Goal: Information Seeking & Learning: Check status

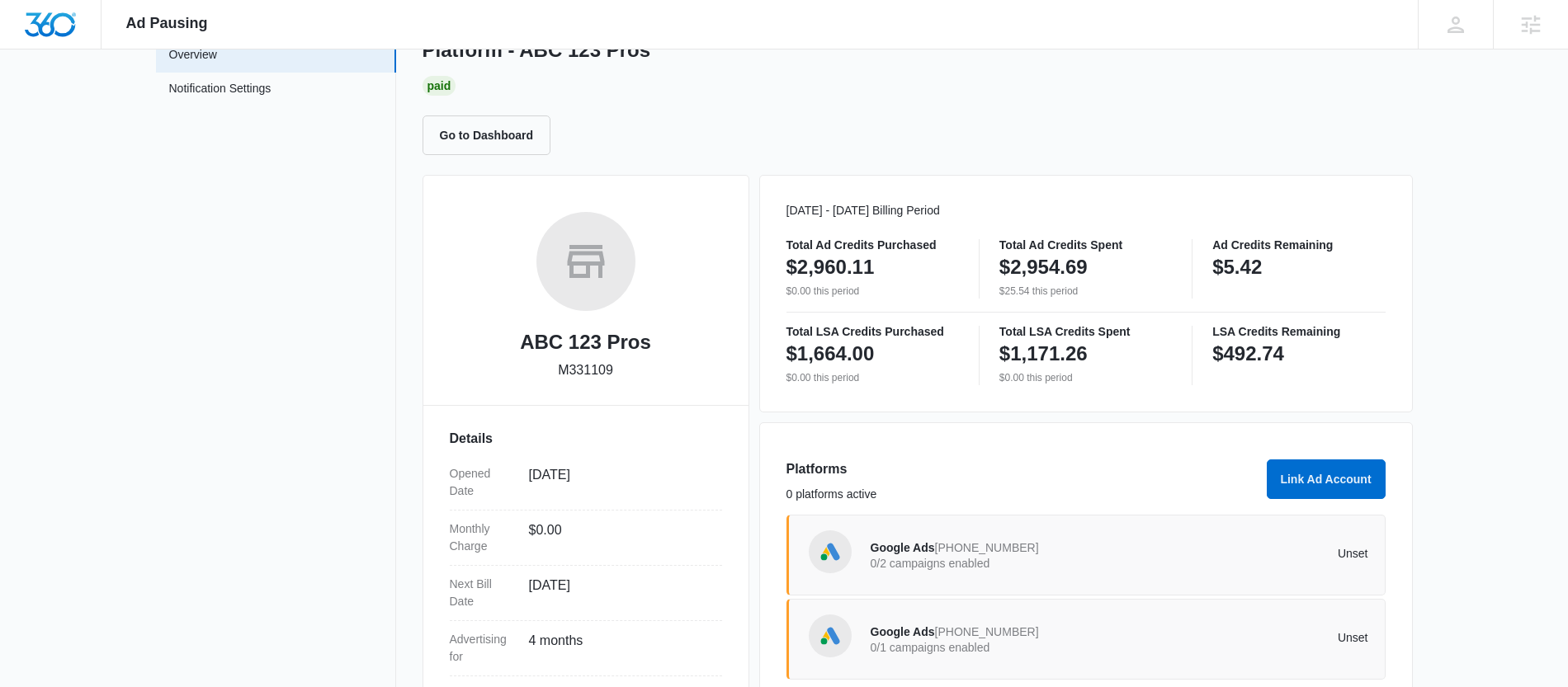
scroll to position [232, 0]
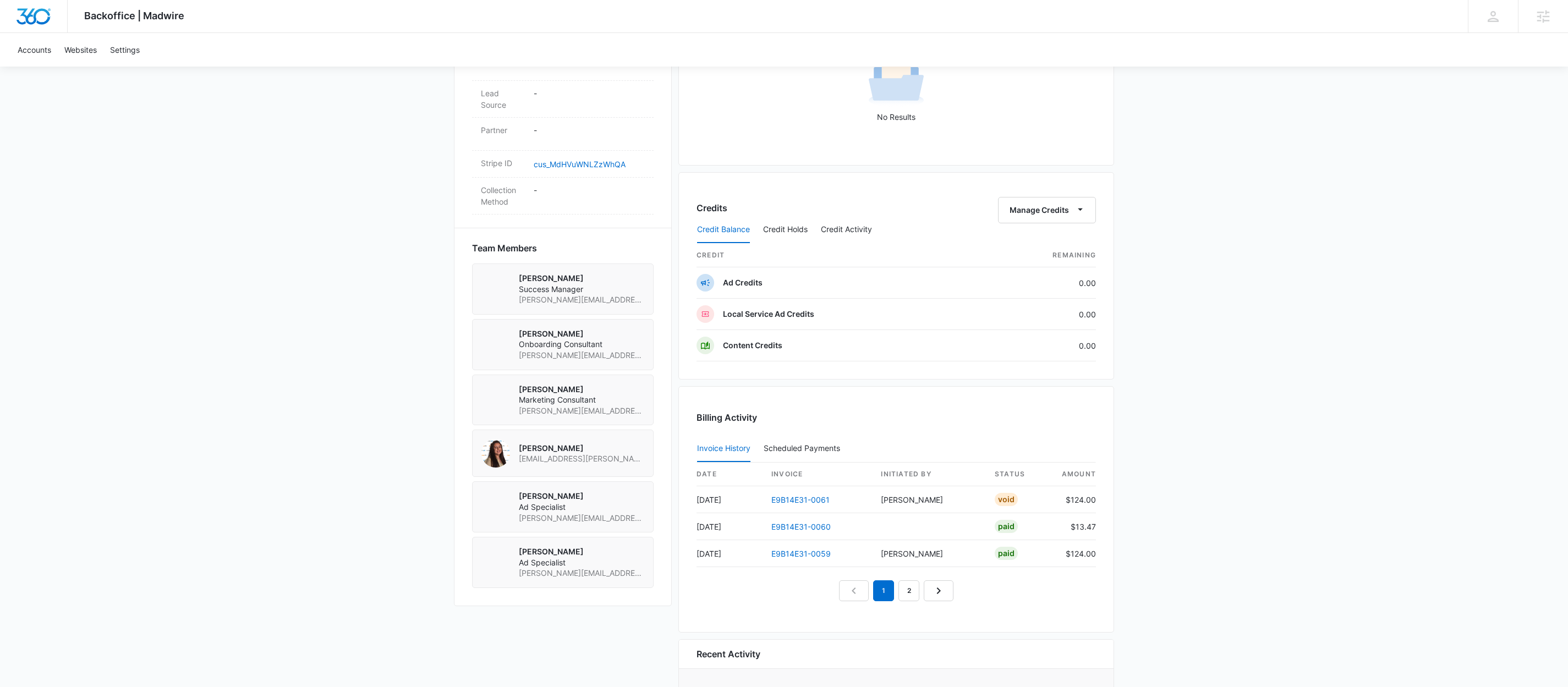
scroll to position [745, 0]
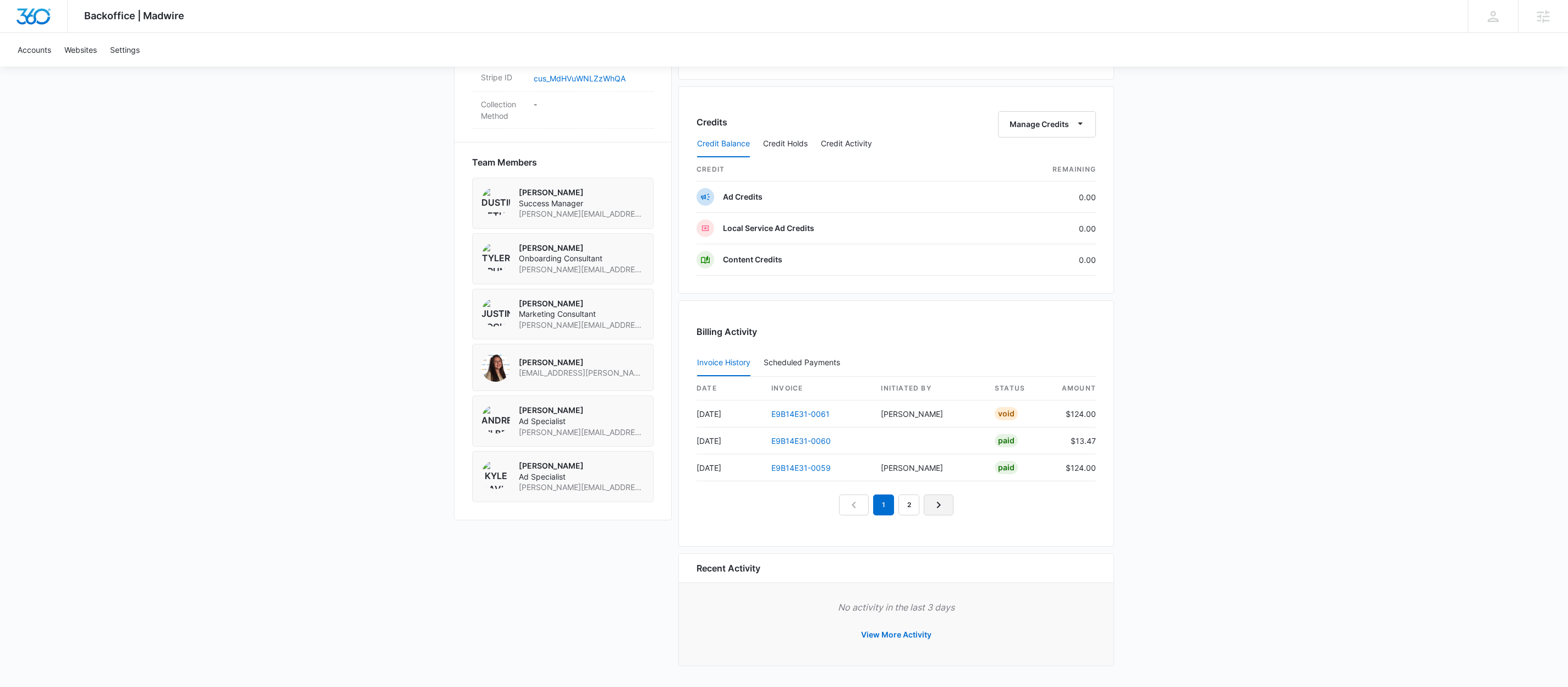
click at [936, 506] on icon "Next Page" at bounding box center [939, 505] width 13 height 13
click at [831, 505] on link "Previous Page" at bounding box center [841, 505] width 29 height 21
click at [835, 505] on nav "1 2 3" at bounding box center [896, 505] width 140 height 21
click at [957, 502] on icon "Next Page" at bounding box center [951, 505] width 13 height 13
click at [958, 499] on icon "Next Page" at bounding box center [951, 505] width 13 height 13
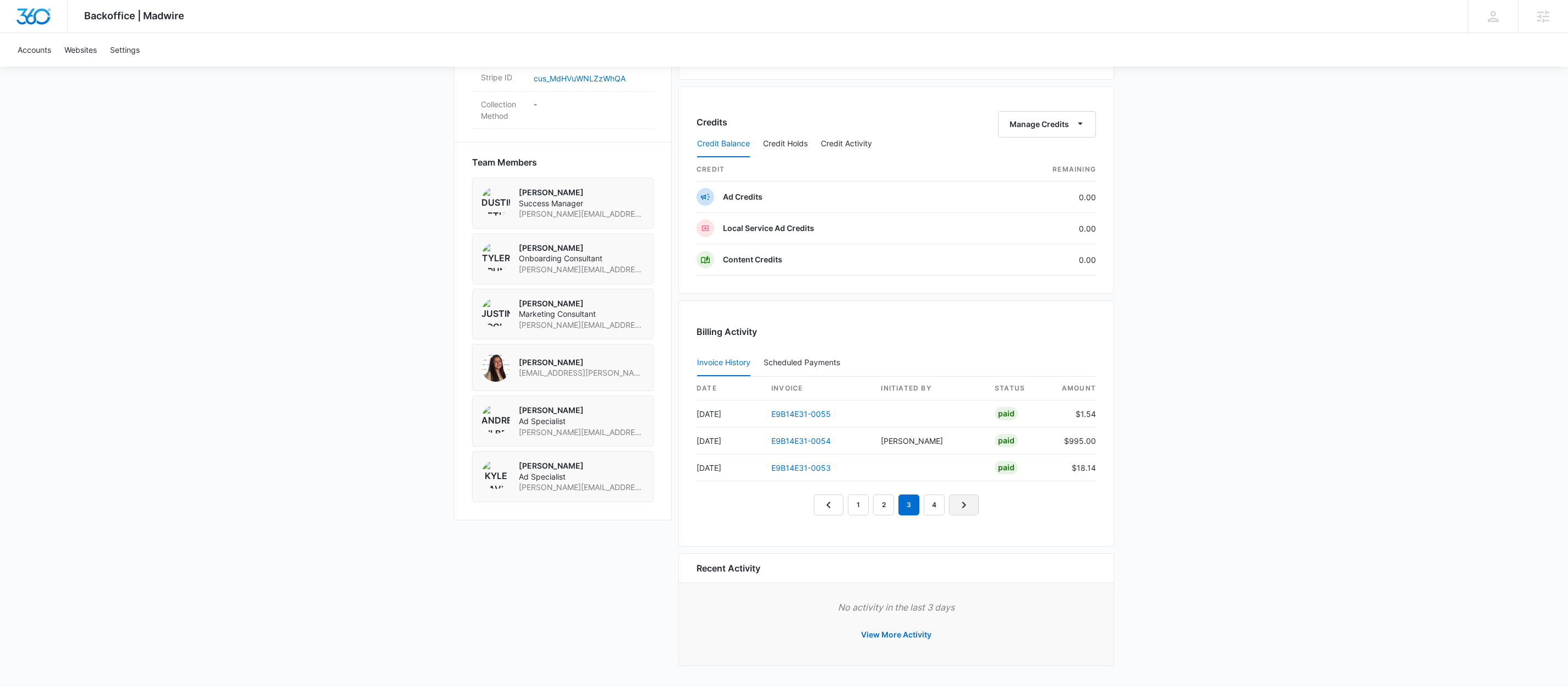
click at [958, 499] on icon "Next Page" at bounding box center [964, 505] width 13 height 13
click at [961, 501] on nav "1 2 3 4 5" at bounding box center [896, 505] width 190 height 21
click at [974, 501] on icon "Next Page" at bounding box center [977, 505] width 13 height 13
click at [974, 501] on link "Next Page" at bounding box center [989, 505] width 29 height 21
click at [974, 501] on link "7" at bounding box center [972, 505] width 21 height 21
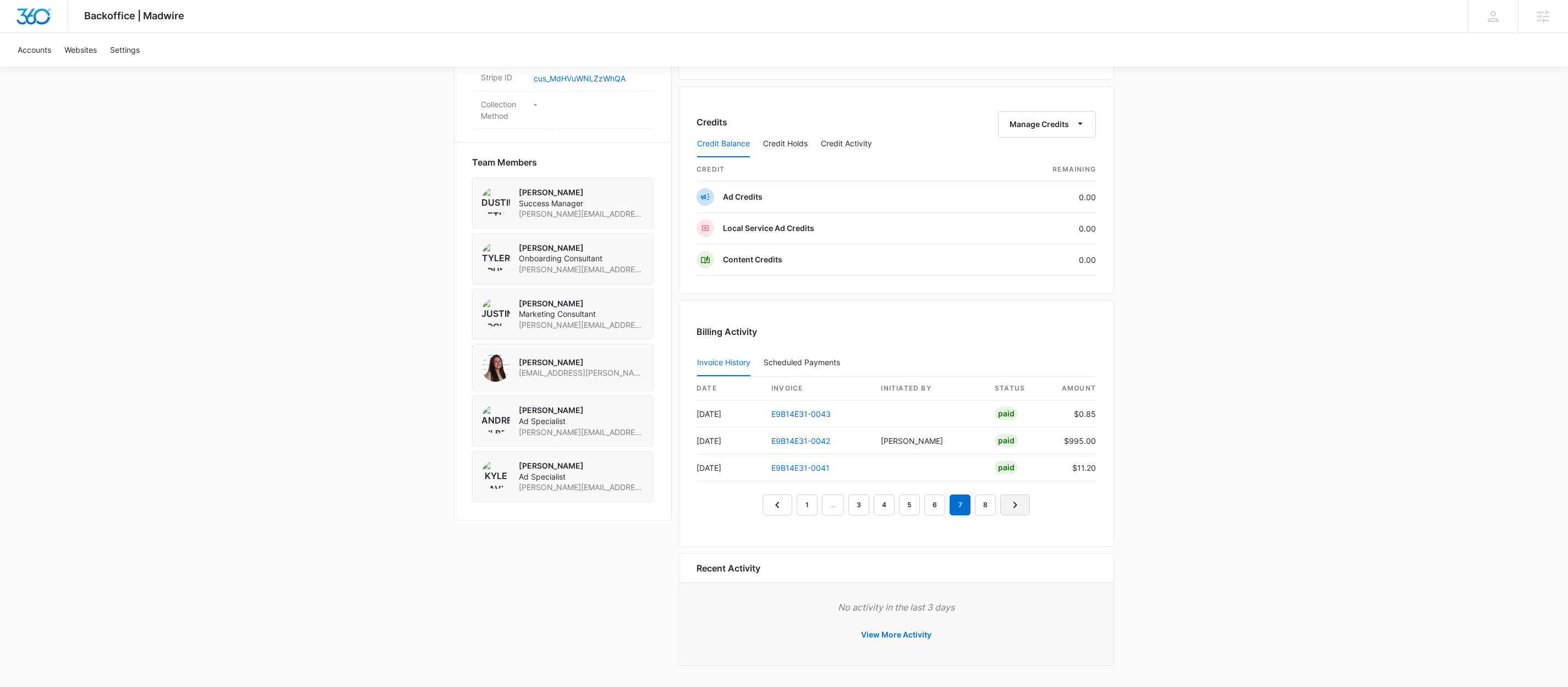
click at [1013, 504] on icon "Next Page" at bounding box center [1015, 505] width 13 height 13
click at [766, 503] on link "Previous Page" at bounding box center [775, 505] width 29 height 21
click at [1020, 502] on icon "Next Page" at bounding box center [1017, 505] width 13 height 13
click at [1020, 502] on icon "Next Page" at bounding box center [1017, 505] width 13 height 13
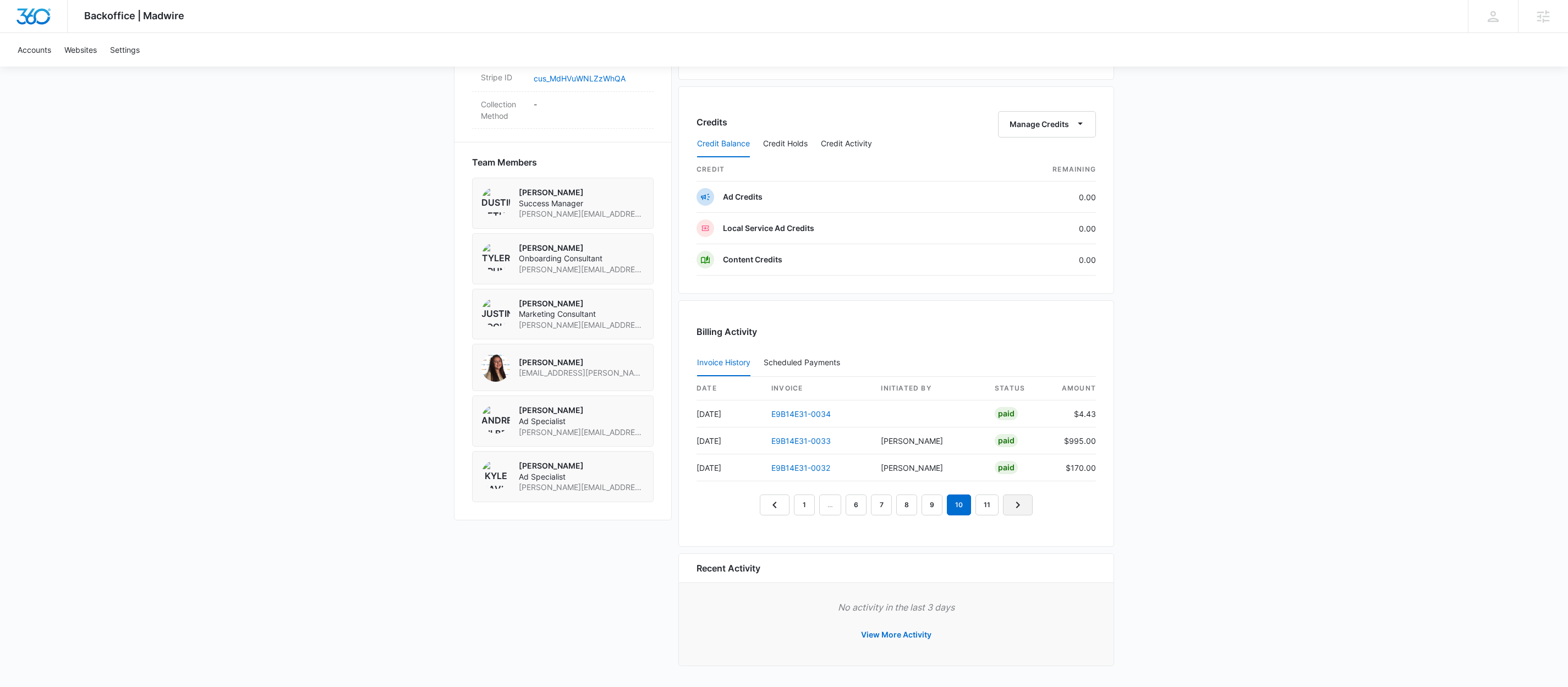
click at [1020, 502] on icon "Next Page" at bounding box center [1018, 505] width 13 height 13
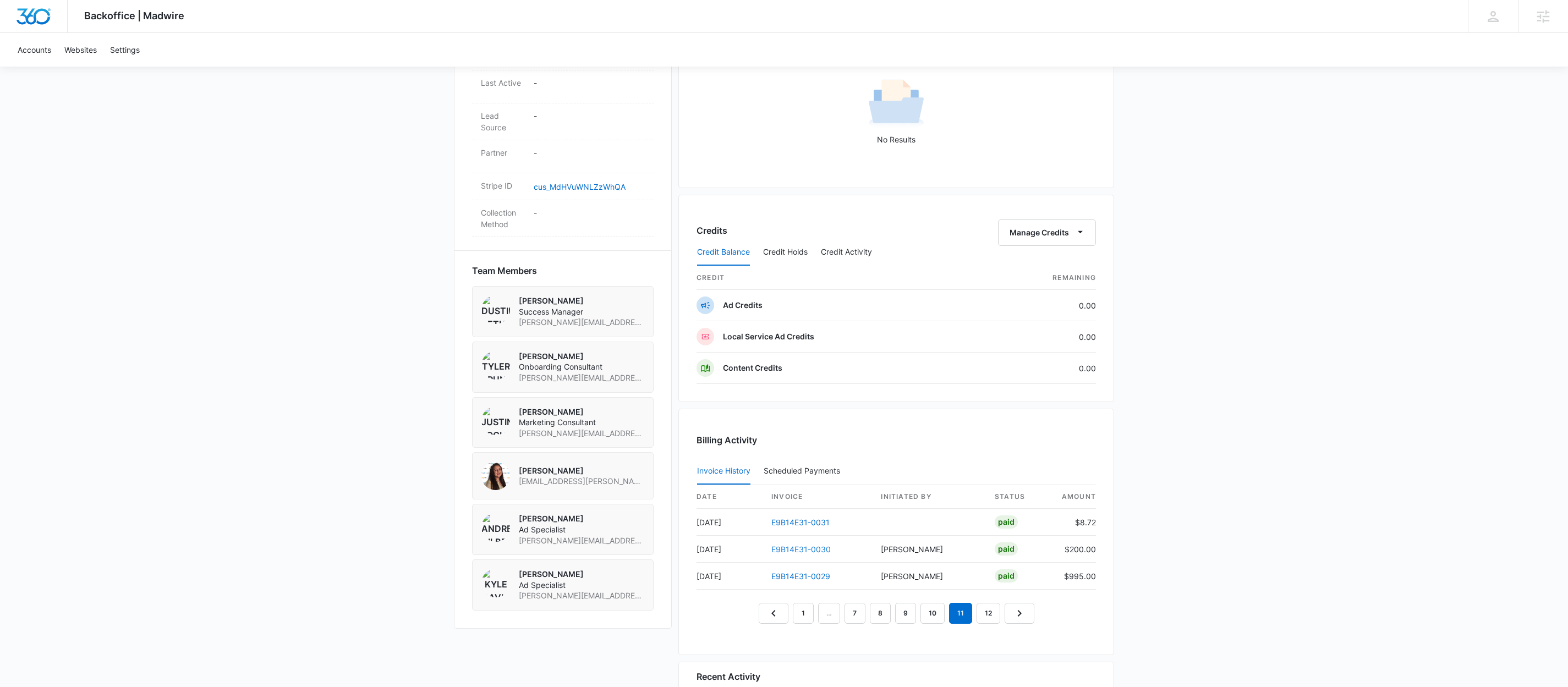
scroll to position [723, 0]
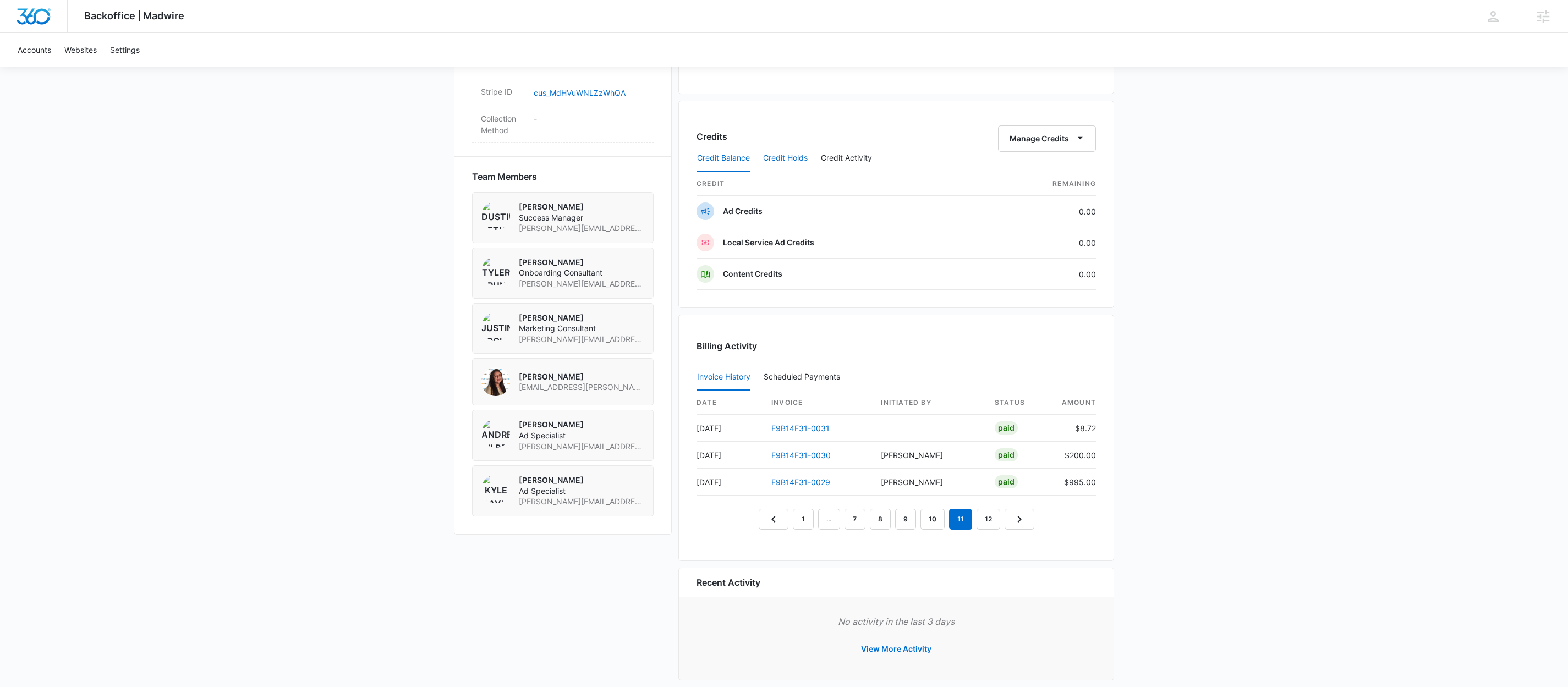
click at [791, 163] on button "Credit Holds" at bounding box center [785, 158] width 45 height 26
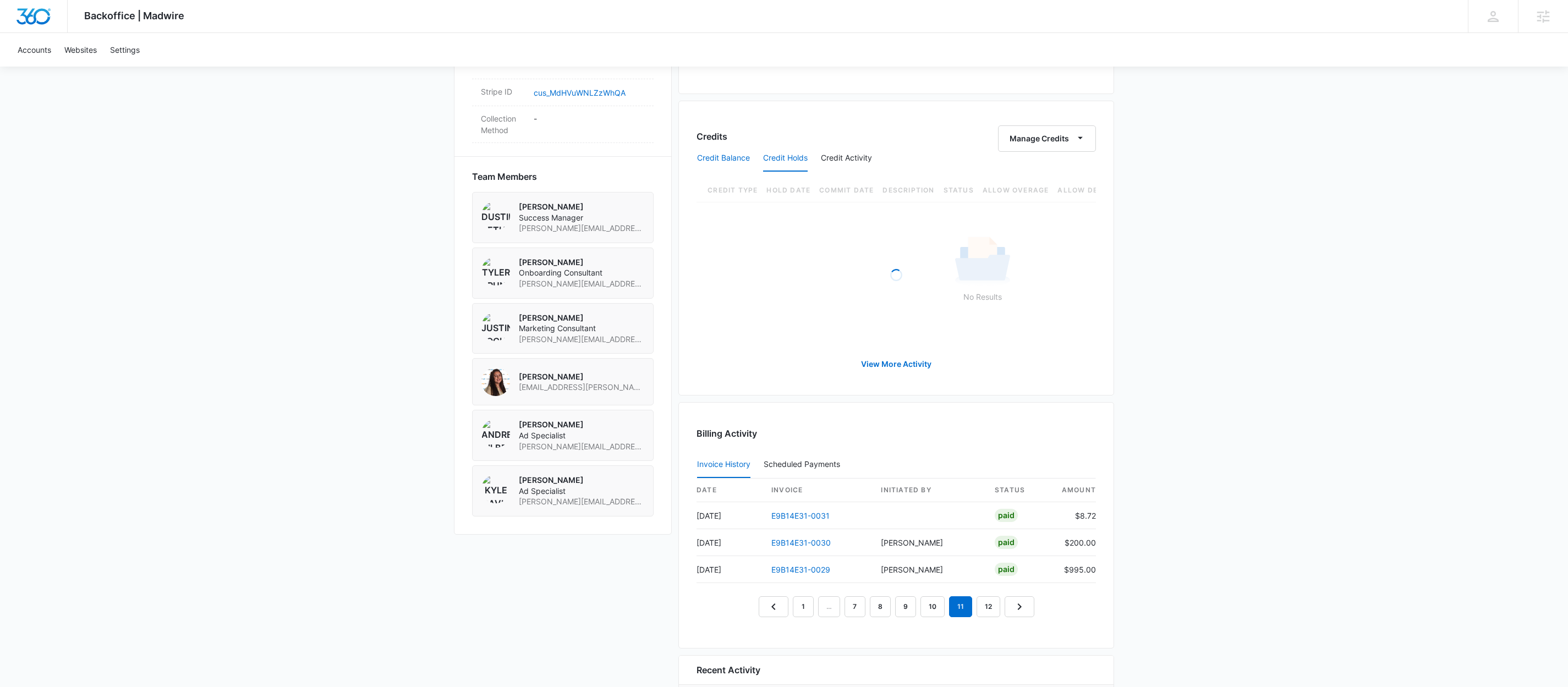
click at [745, 158] on button "Credit Balance" at bounding box center [723, 158] width 53 height 26
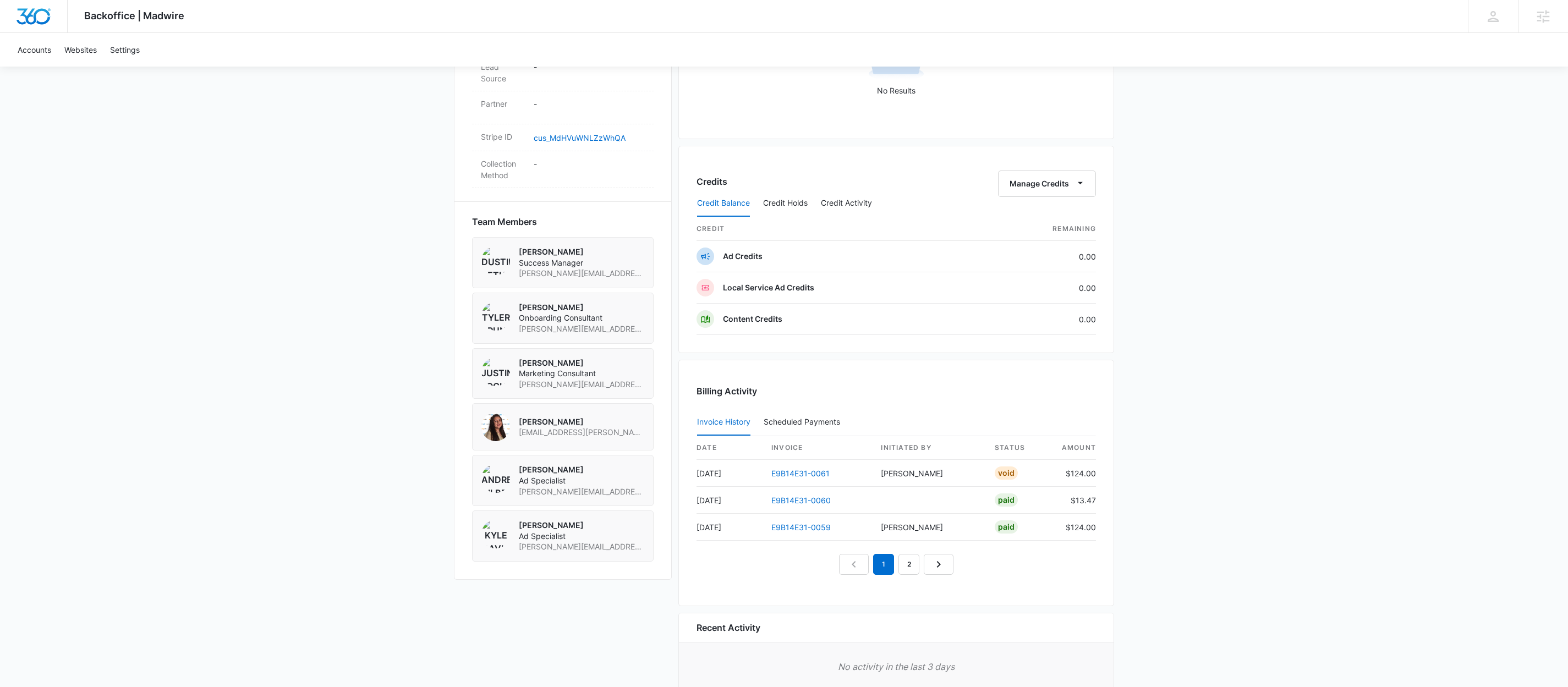
scroll to position [745, 0]
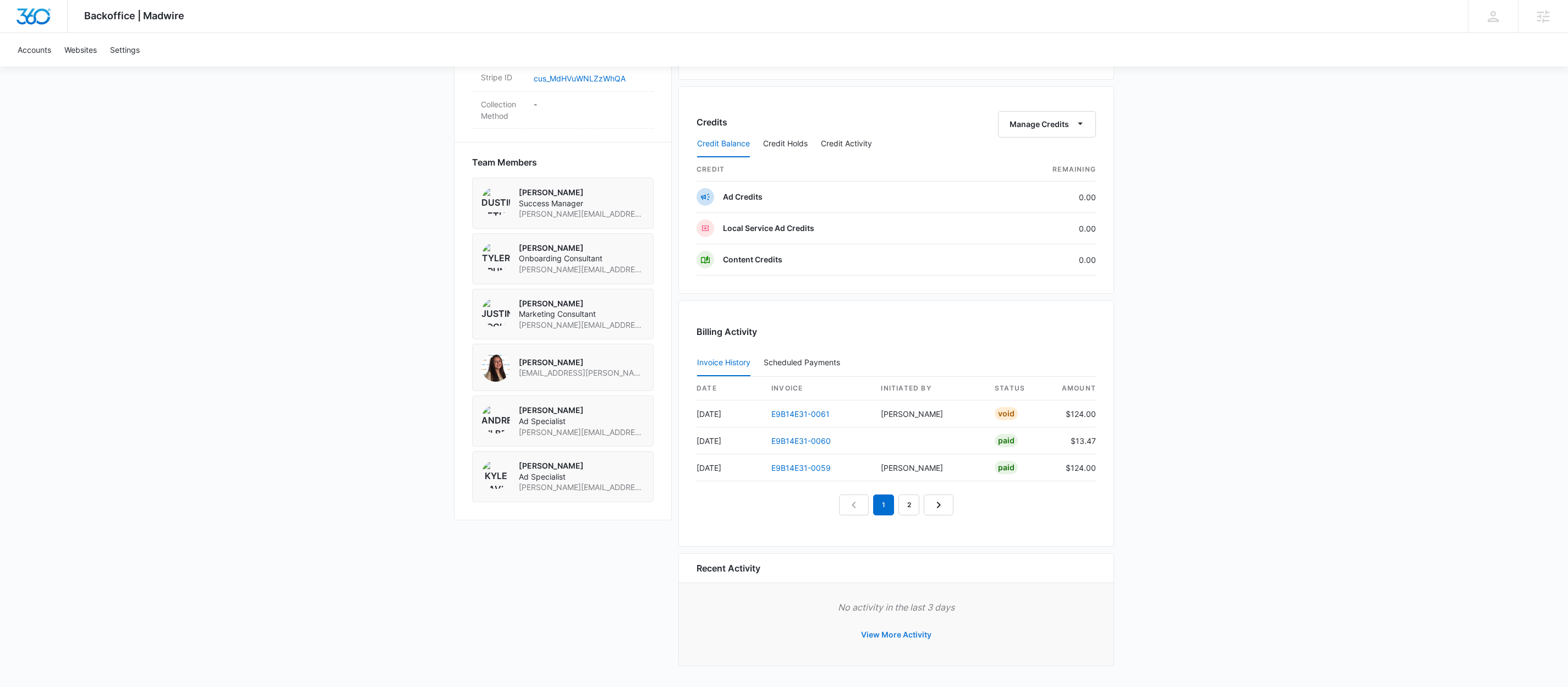
click at [889, 625] on button "View More Activity" at bounding box center [896, 635] width 93 height 26
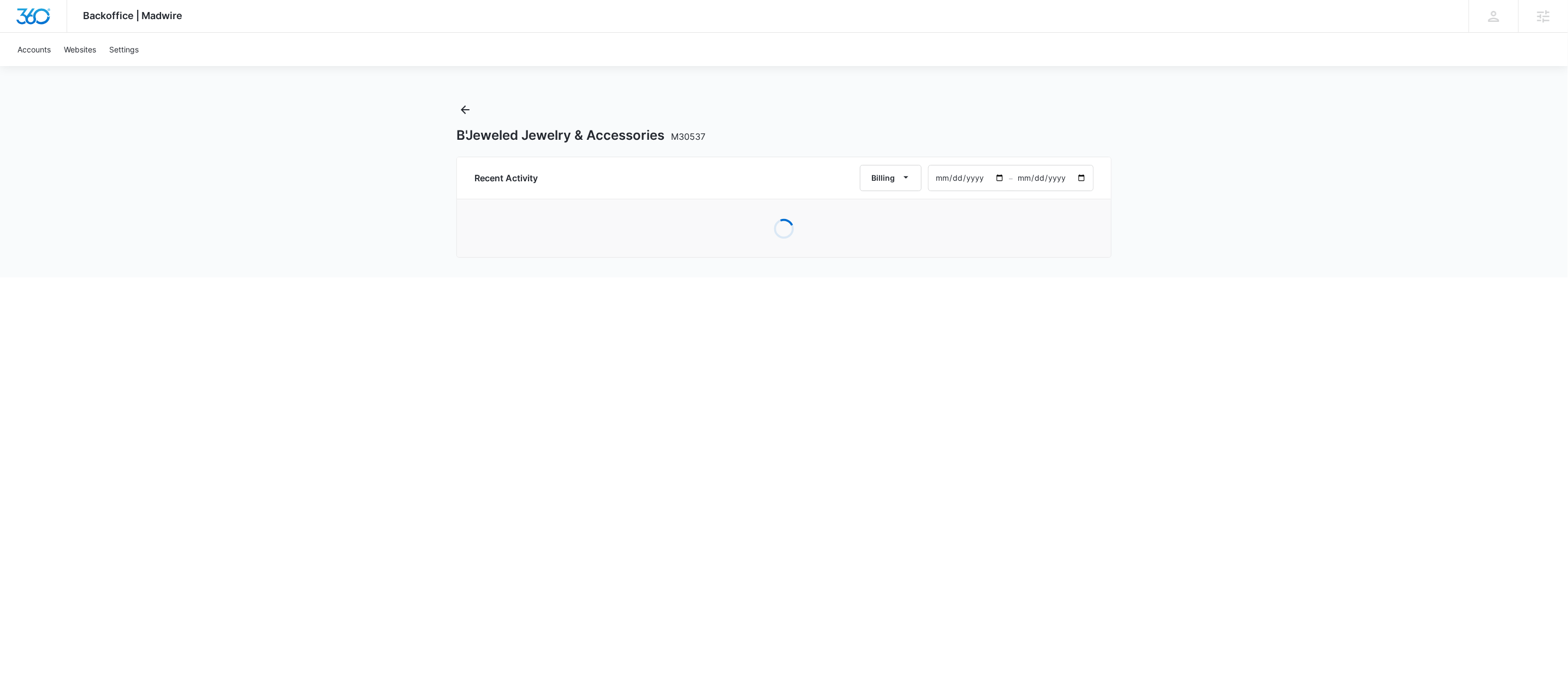
click at [975, 180] on input "2025-08-08" at bounding box center [969, 178] width 80 height 25
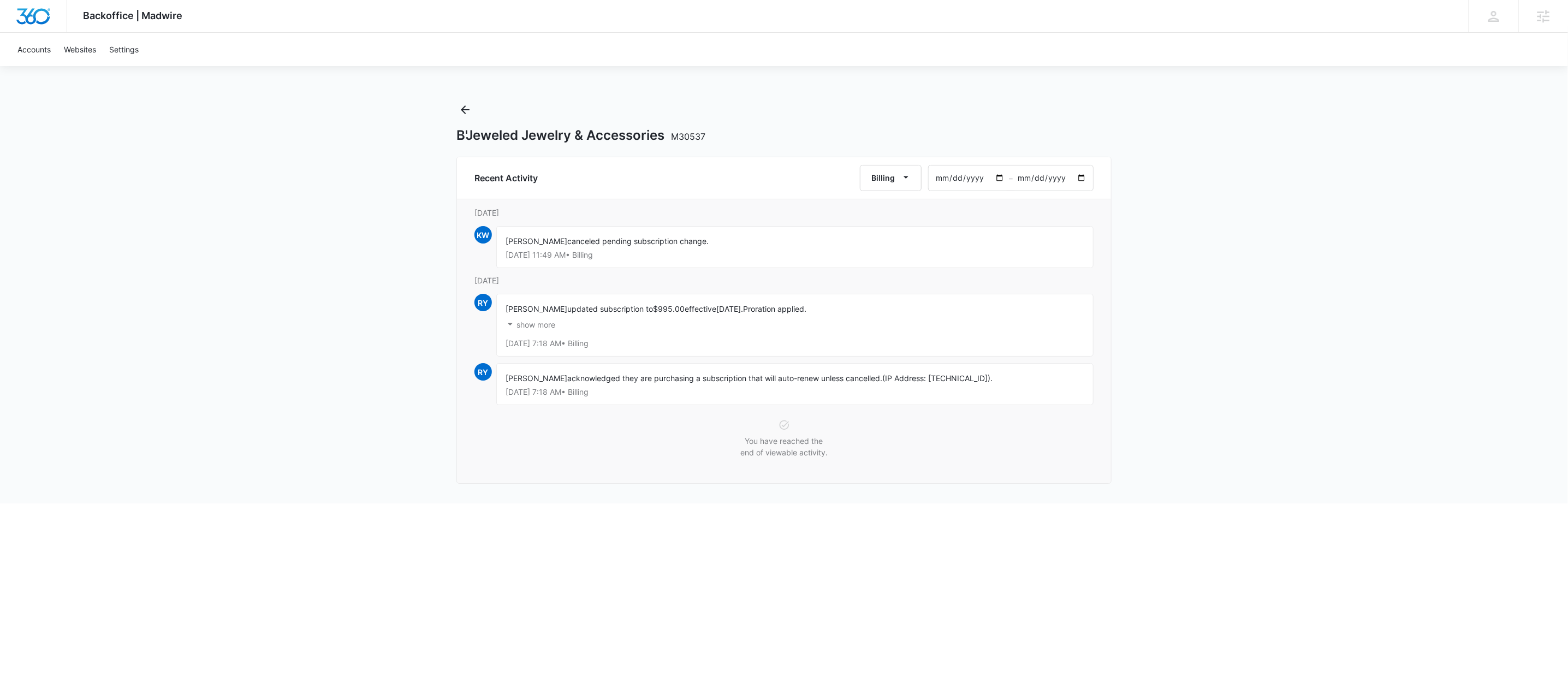
click at [933, 179] on input "2025-08-08" at bounding box center [969, 178] width 80 height 25
click at [938, 178] on input "2025-08-08" at bounding box center [969, 178] width 80 height 25
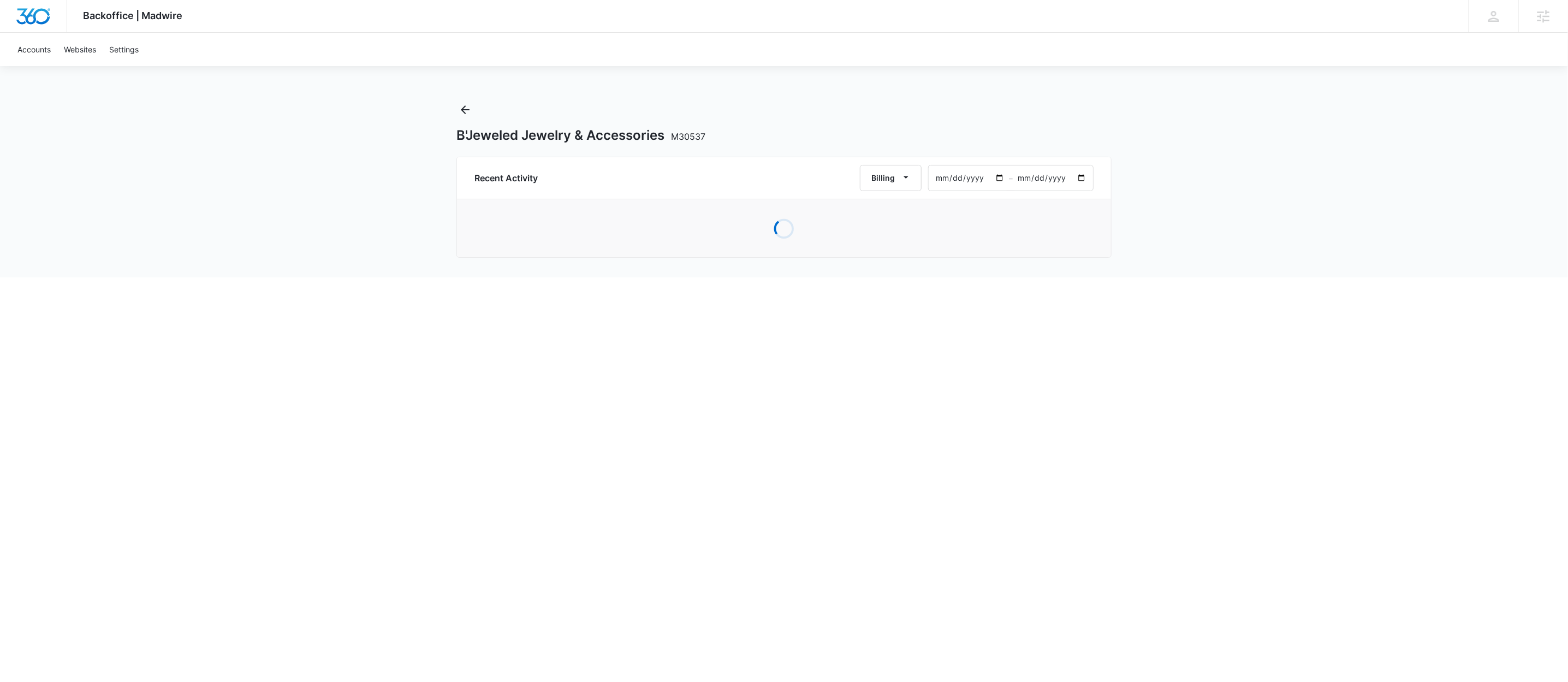
click at [950, 178] on input "2025-01-08" at bounding box center [969, 178] width 80 height 25
click at [951, 178] on input "2025-01-08" at bounding box center [969, 178] width 80 height 25
click at [965, 180] on input "2025-01-08" at bounding box center [969, 178] width 80 height 25
click at [966, 180] on input "2025-01-08" at bounding box center [969, 178] width 80 height 25
click at [951, 177] on input "2024-01-08" at bounding box center [969, 178] width 80 height 25
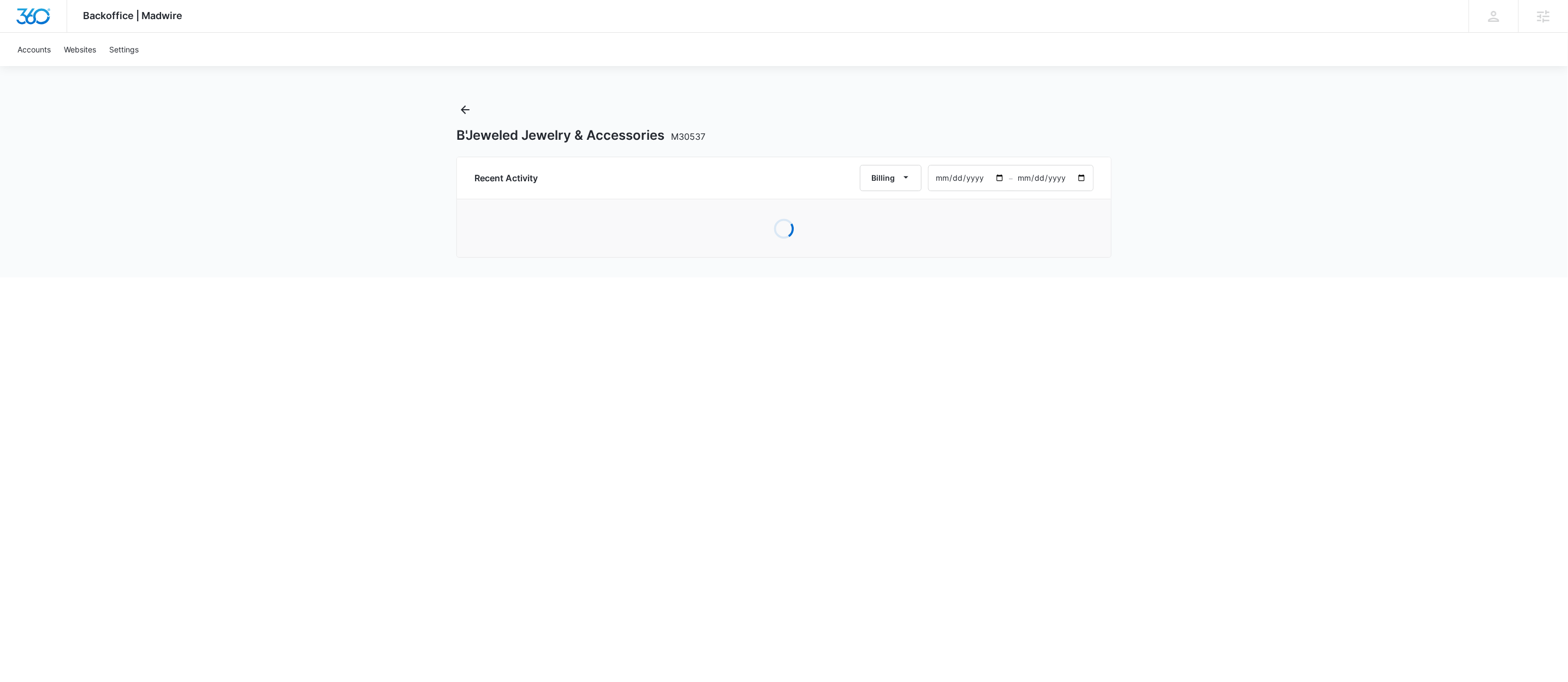
type input "2024-01-08"
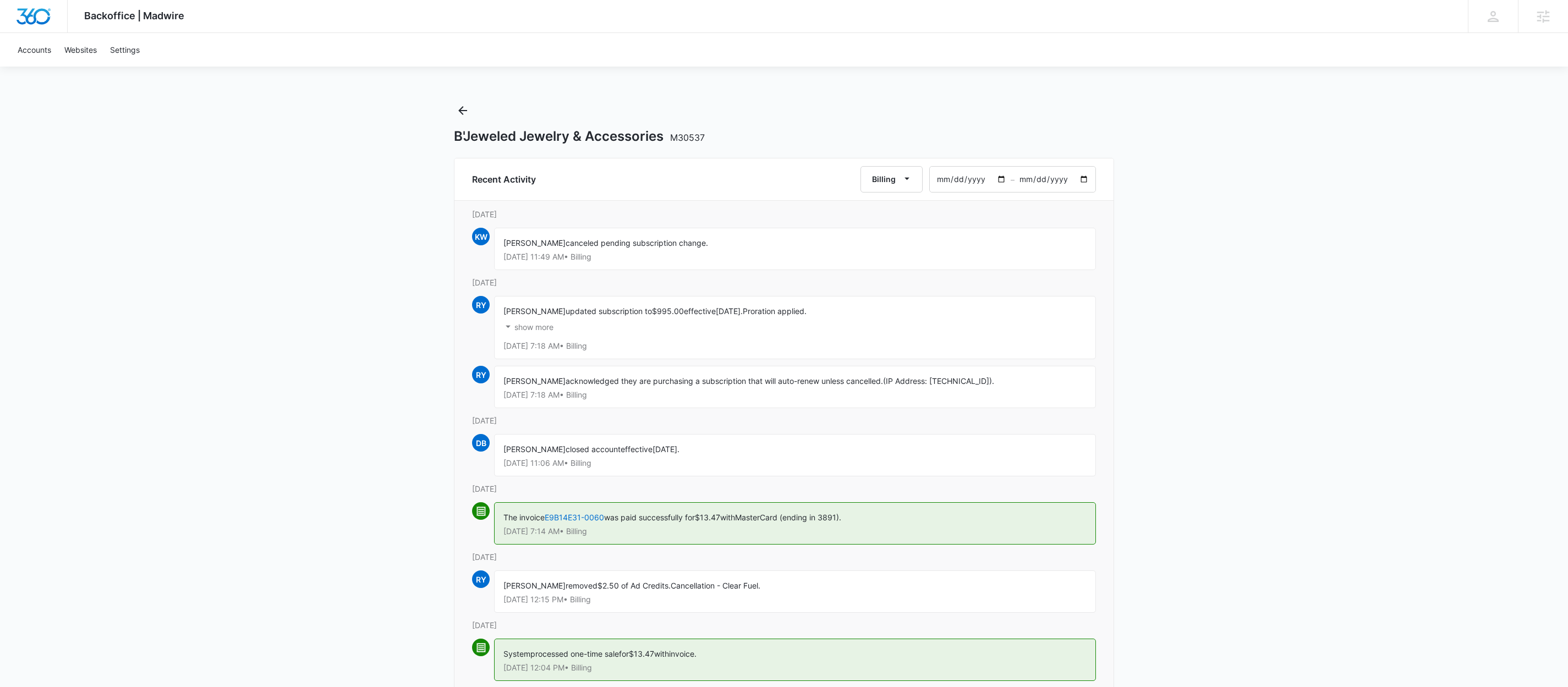
click at [1028, 181] on input "2025-10-07" at bounding box center [1055, 179] width 81 height 25
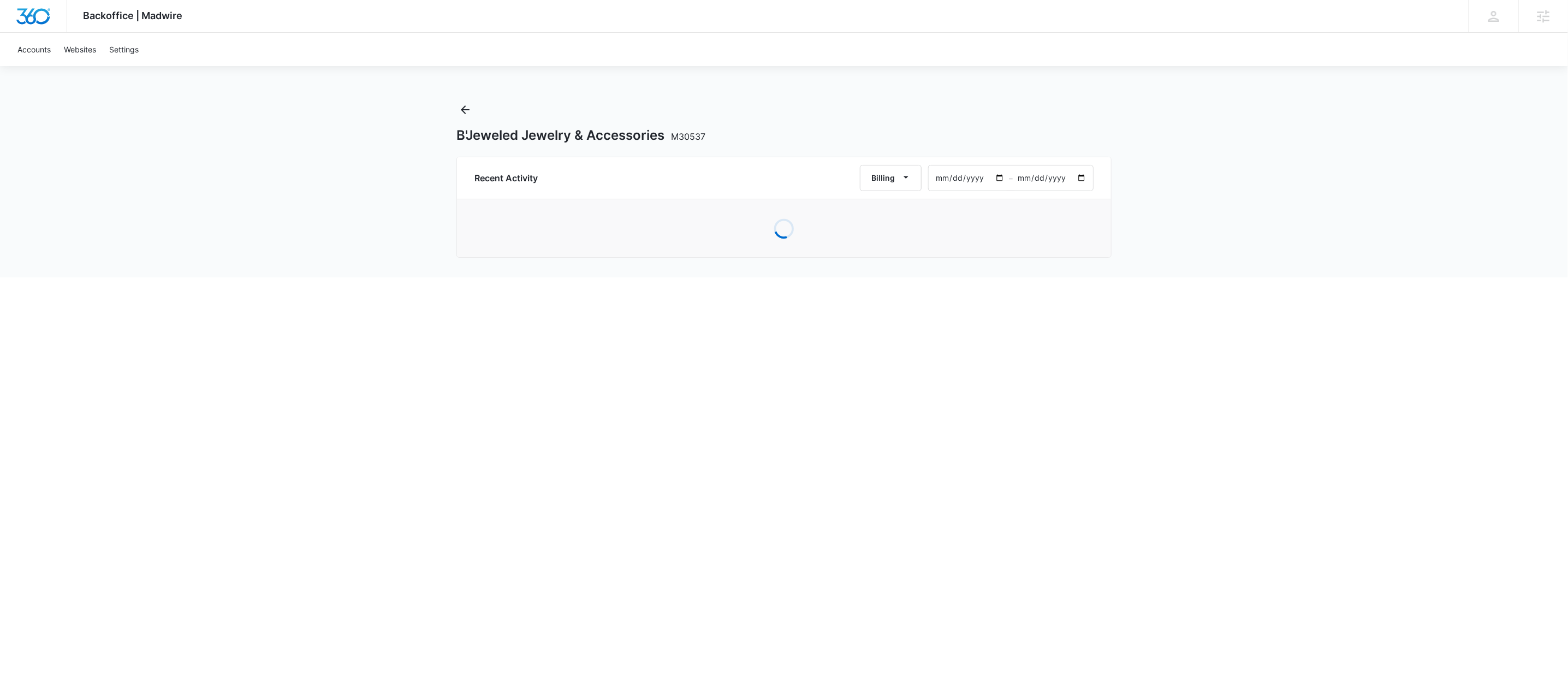
click at [1059, 177] on input "2025-05-07" at bounding box center [1053, 178] width 80 height 25
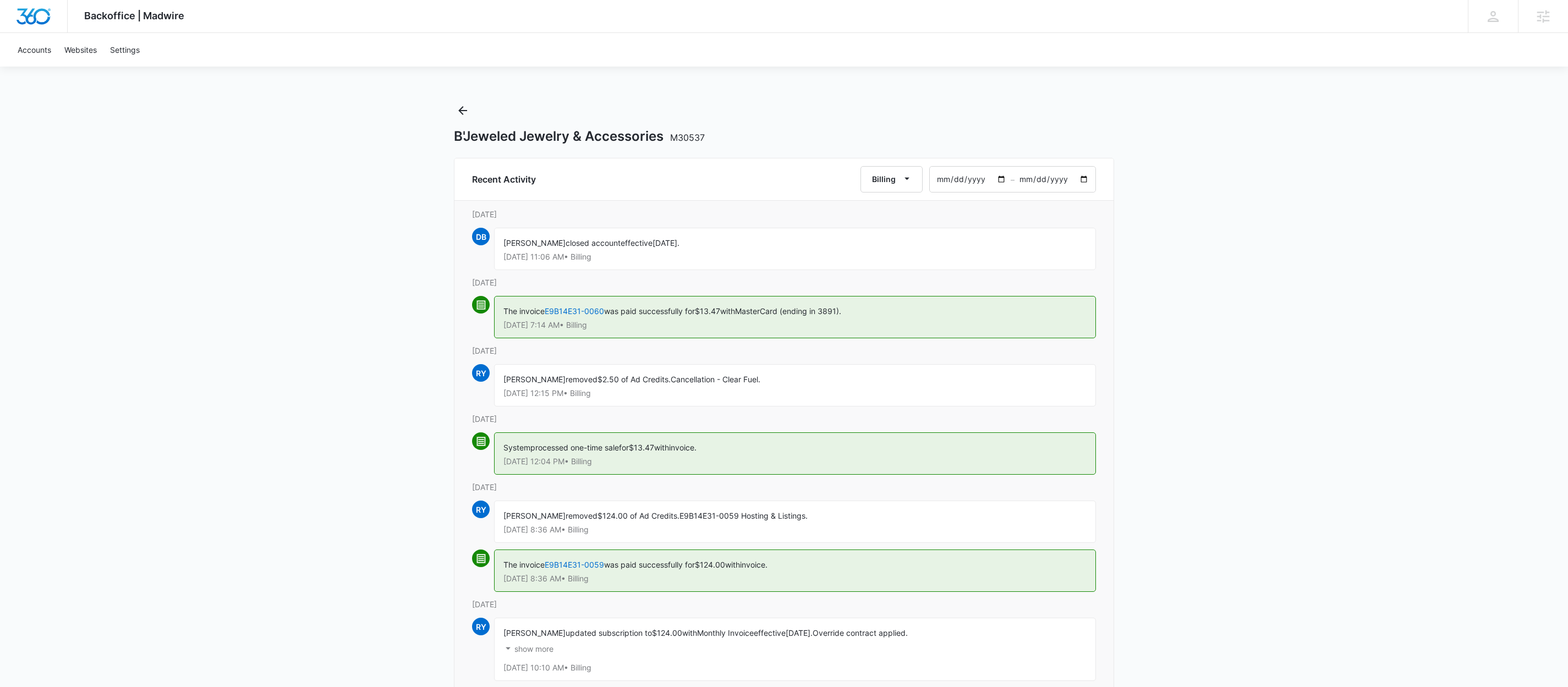
type input "0002-05-07"
type input "0002-05-06"
type input "2024-05-07"
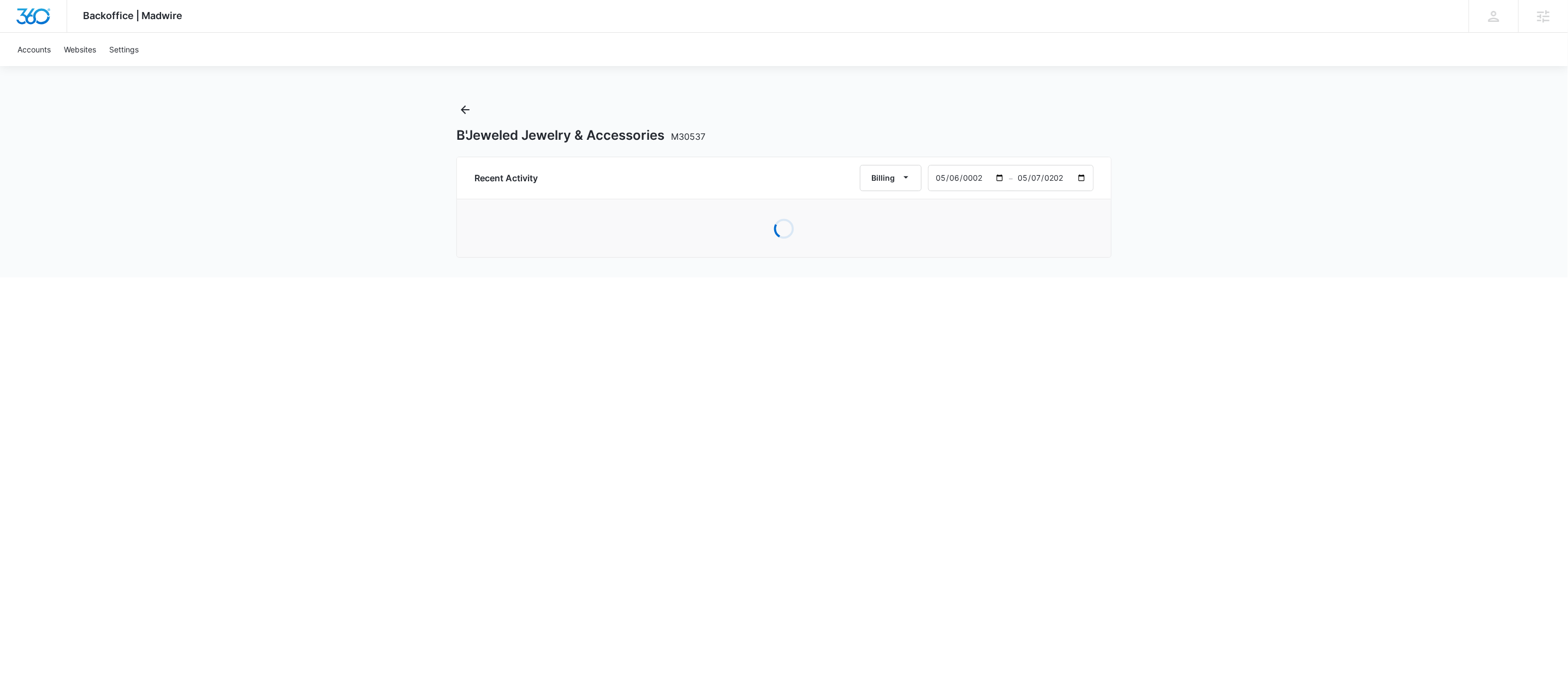
click at [976, 178] on input "0002-05-06" at bounding box center [969, 178] width 80 height 25
click at [939, 181] on input "2024-05-06" at bounding box center [969, 178] width 80 height 25
click at [1163, 169] on div "Backoffice | Madwire Apps Settings DB Dustin Bethel dustin.bethel@madwire.com M…" at bounding box center [784, 139] width 1568 height 278
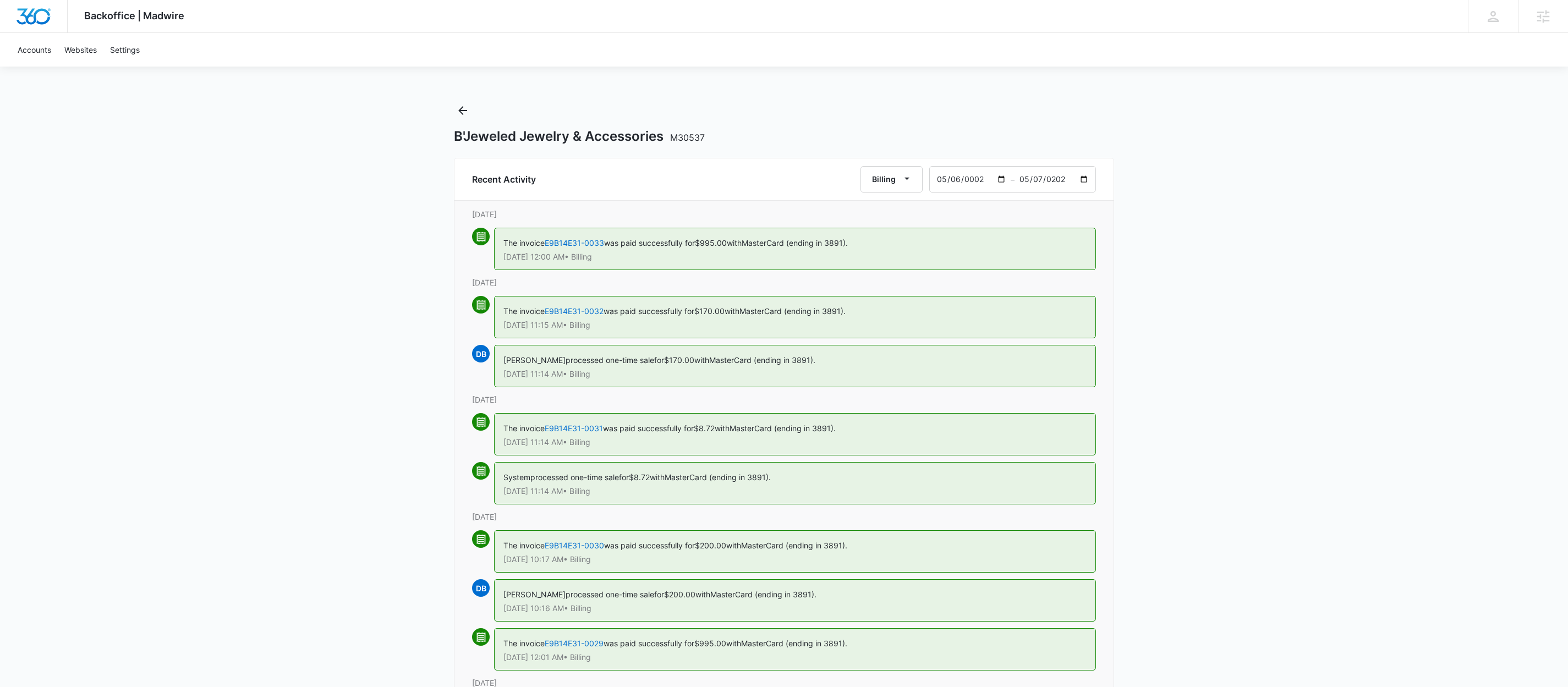
click at [945, 182] on input "2024-01-06" at bounding box center [970, 179] width 81 height 25
click at [972, 177] on input "2024-01-06" at bounding box center [970, 179] width 81 height 25
click at [972, 184] on input "2023-01-06" at bounding box center [970, 179] width 81 height 25
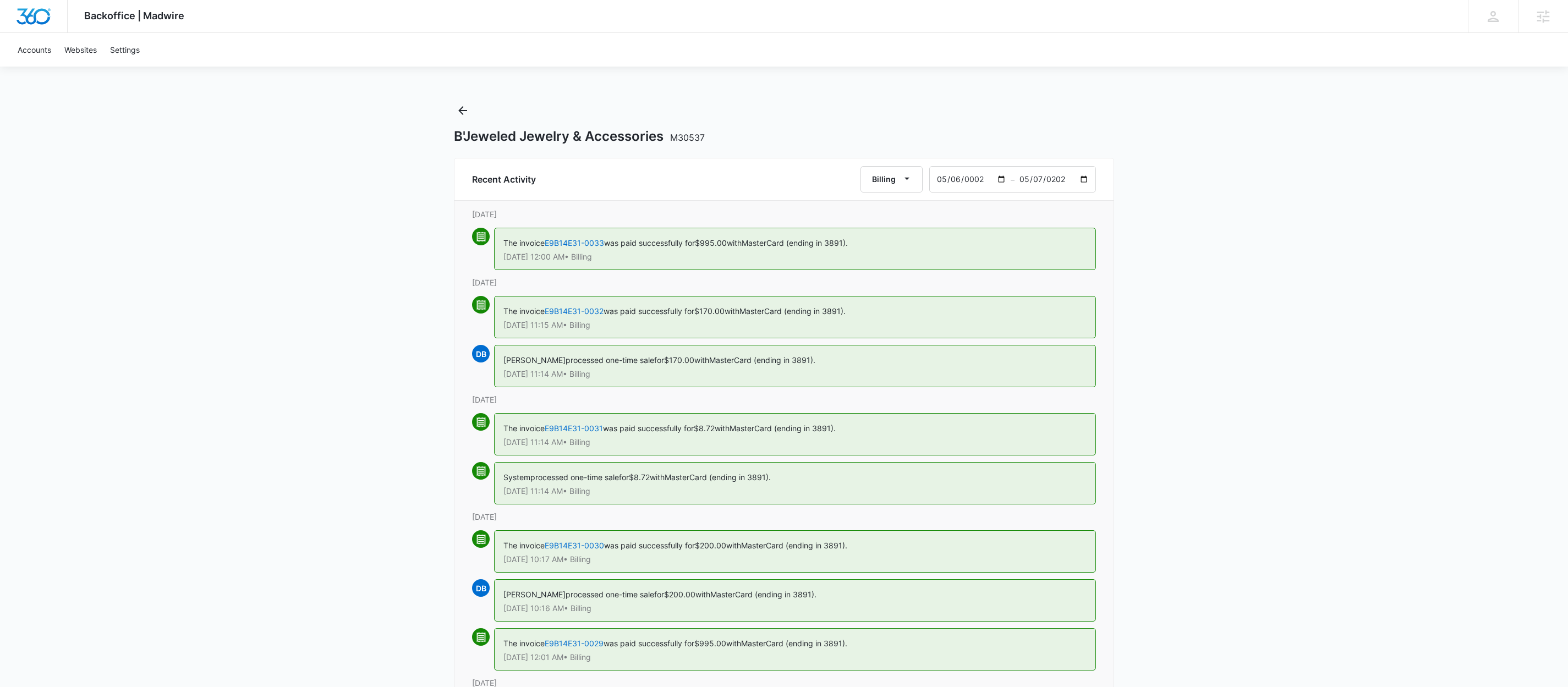
click at [972, 180] on input "2023-01-06" at bounding box center [970, 179] width 81 height 25
type input "2020-01-06"
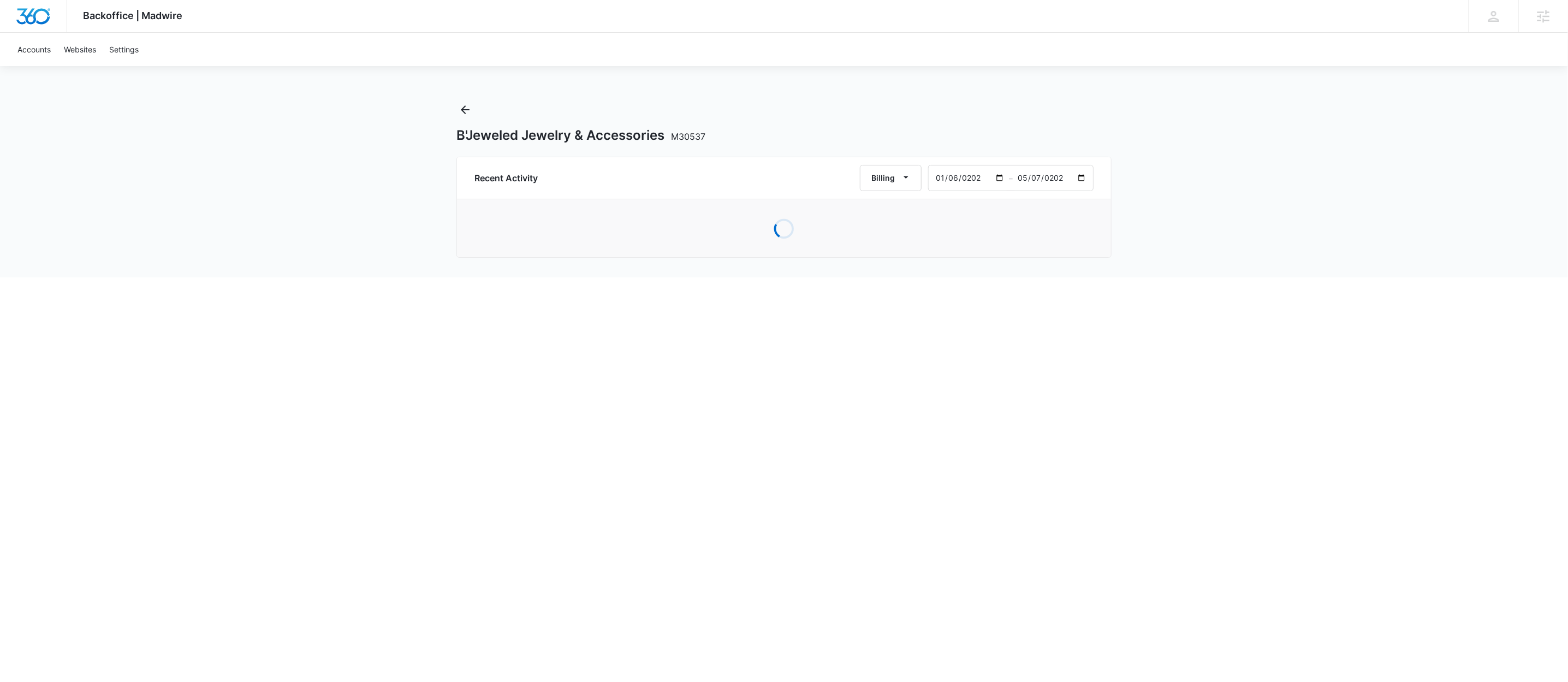
click at [1172, 188] on div "Backoffice | Madwire Apps Settings DB Dustin Bethel dustin.bethel@madwire.com M…" at bounding box center [784, 139] width 1568 height 278
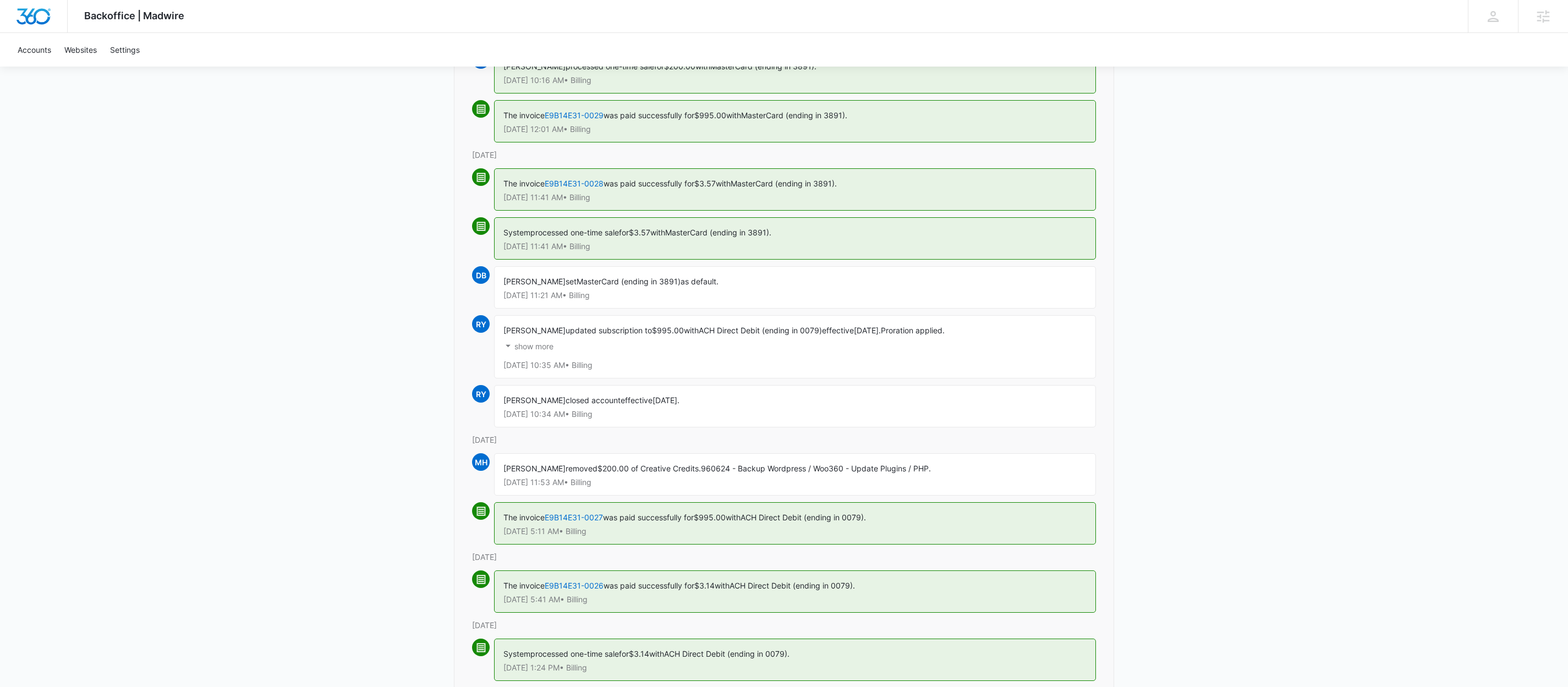
scroll to position [213, 0]
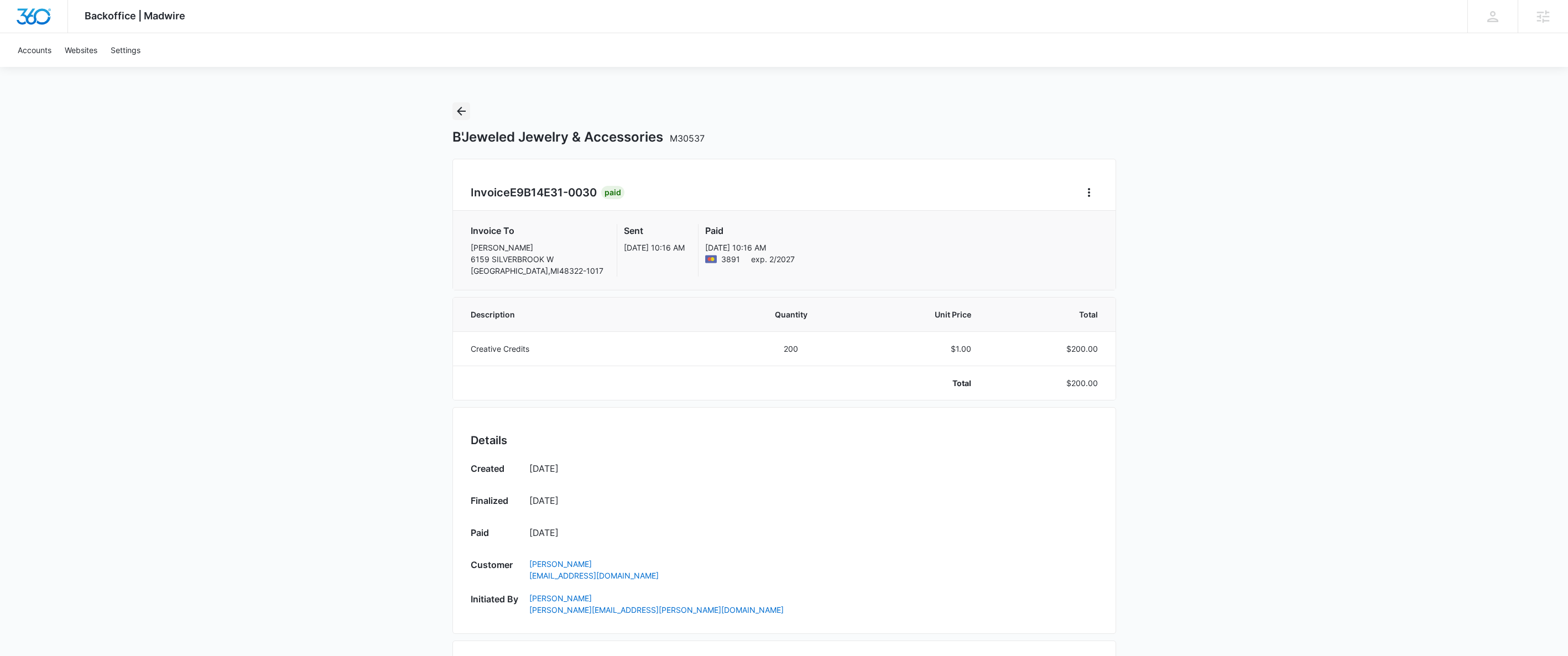
click at [460, 107] on icon "Back" at bounding box center [461, 112] width 14 height 14
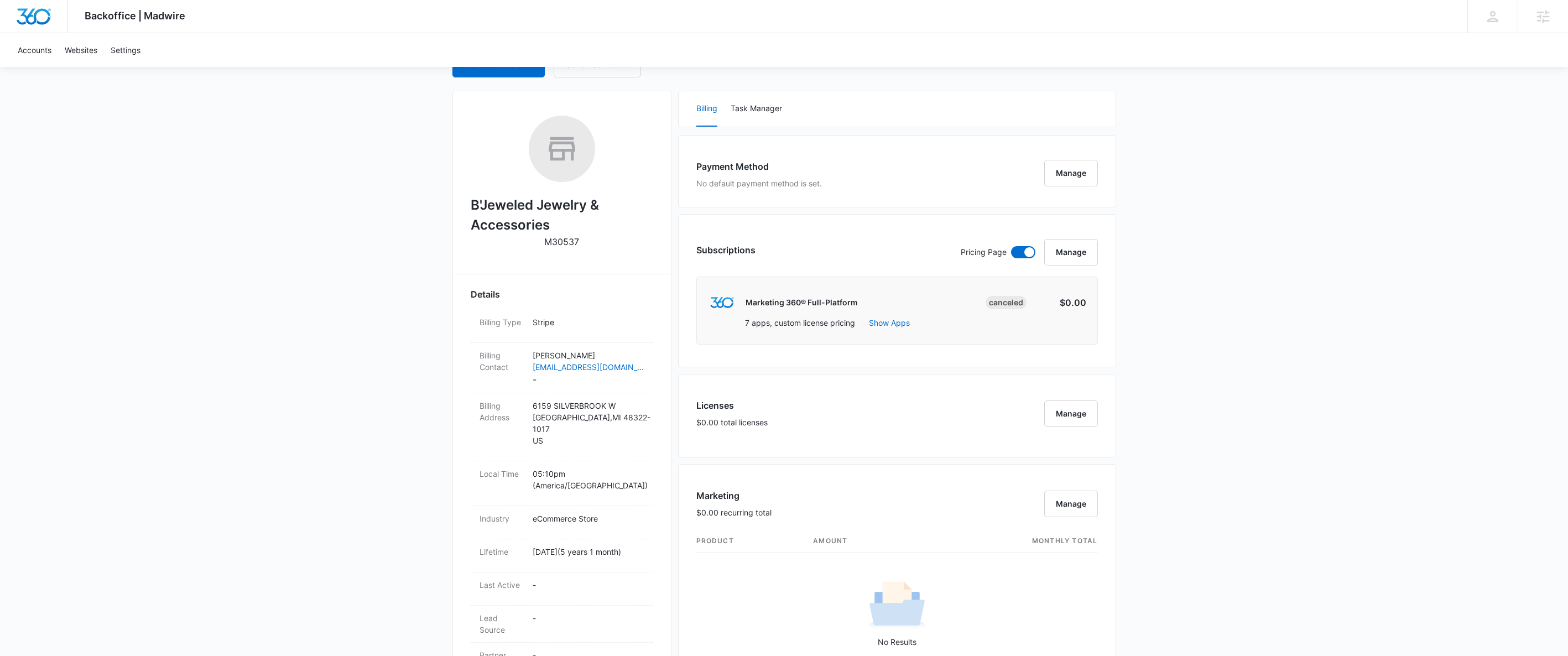
scroll to position [271, 0]
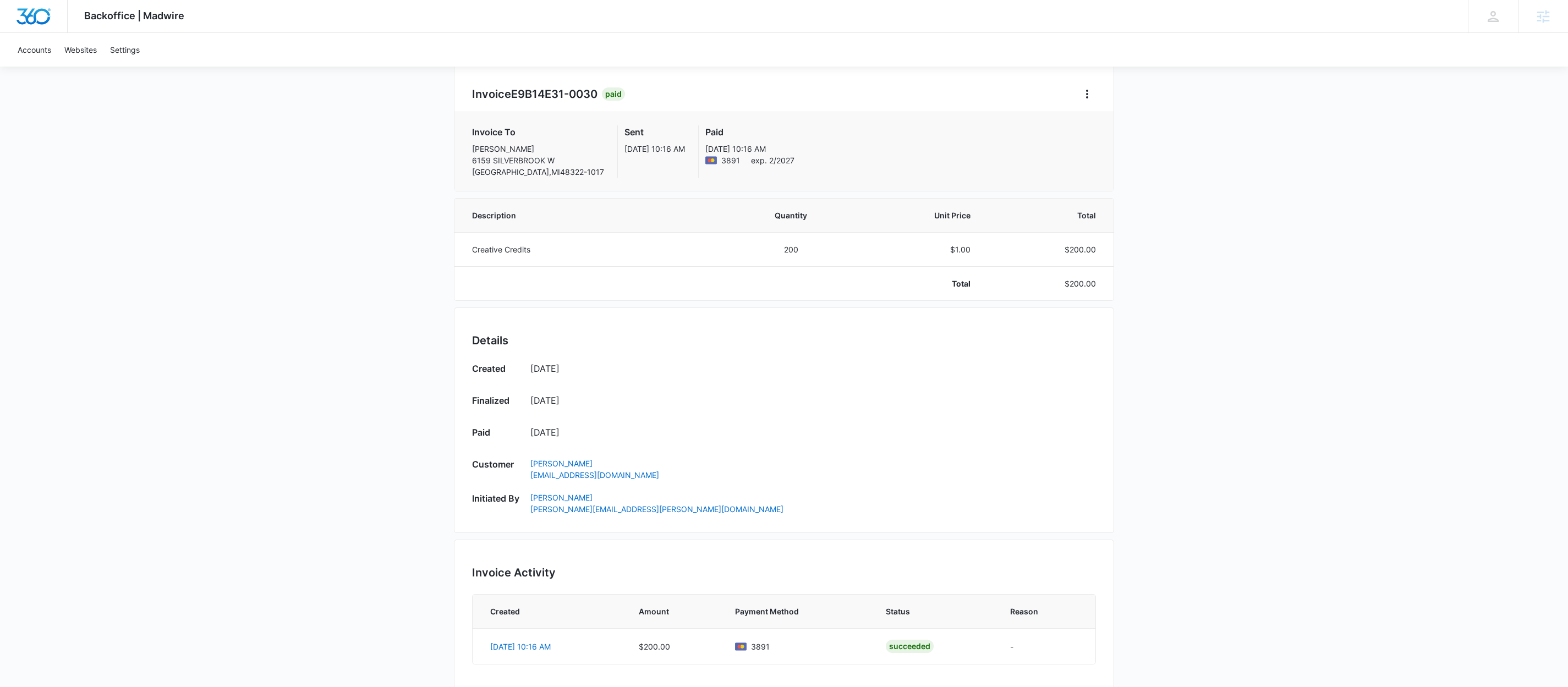
scroll to position [7, 0]
